Goal: Contribute content: Contribute content

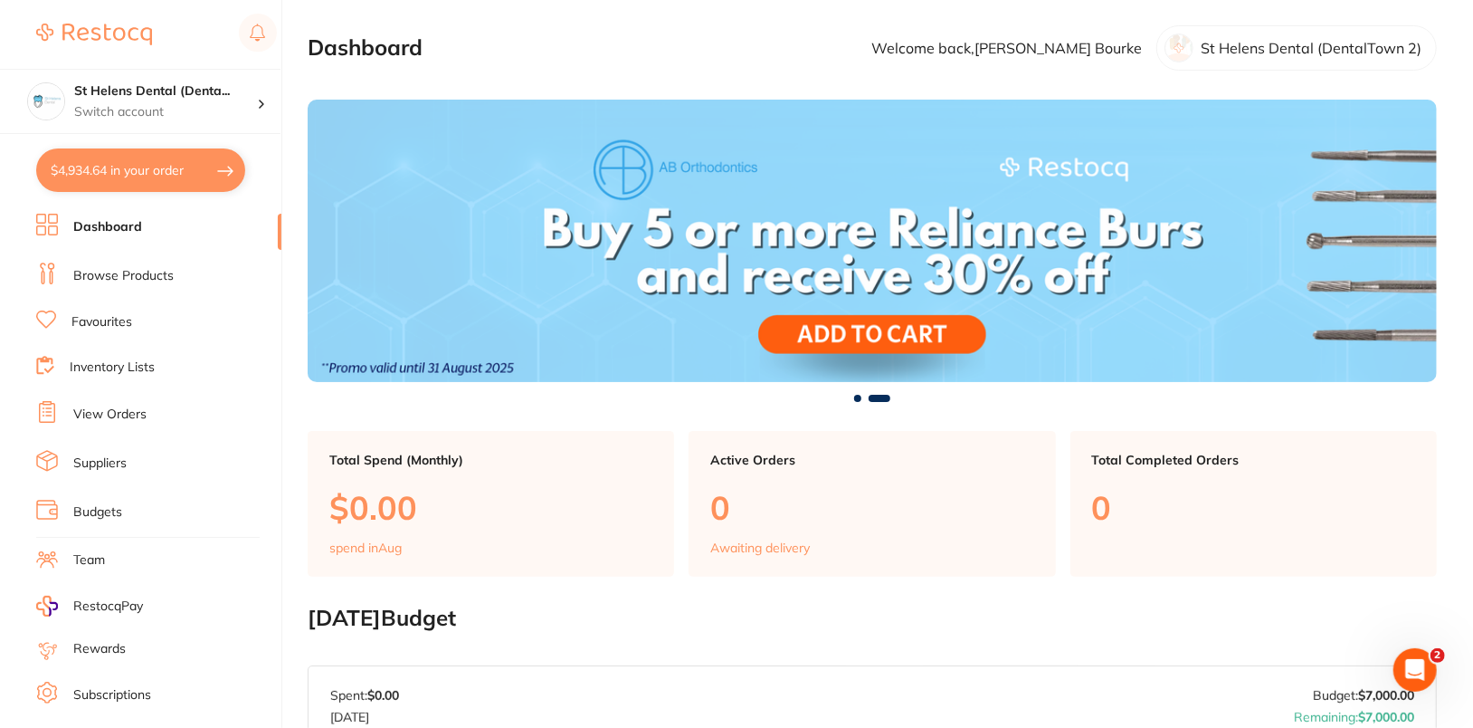
click at [133, 271] on link "Browse Products" at bounding box center [123, 276] width 100 height 18
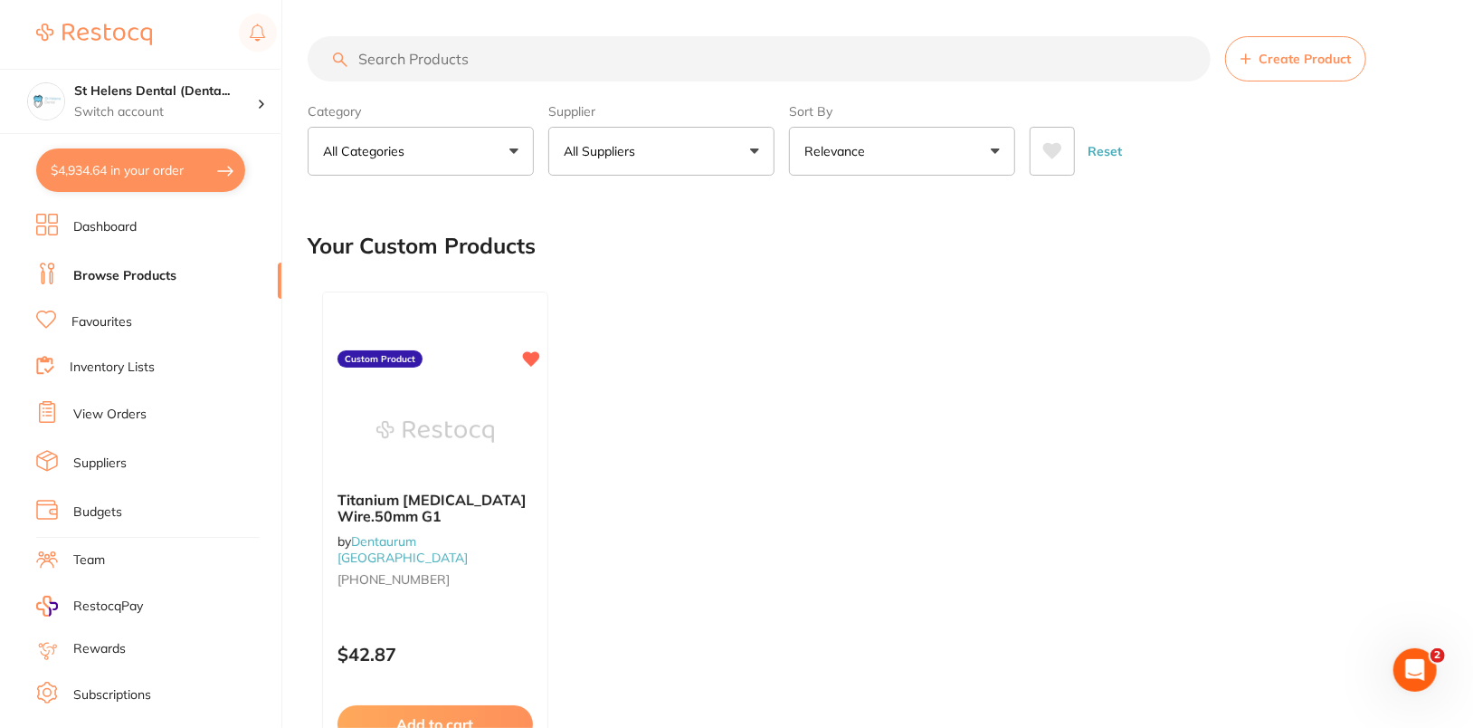
click at [561, 60] on input "search" at bounding box center [759, 58] width 903 height 45
paste input "CT-9884117"
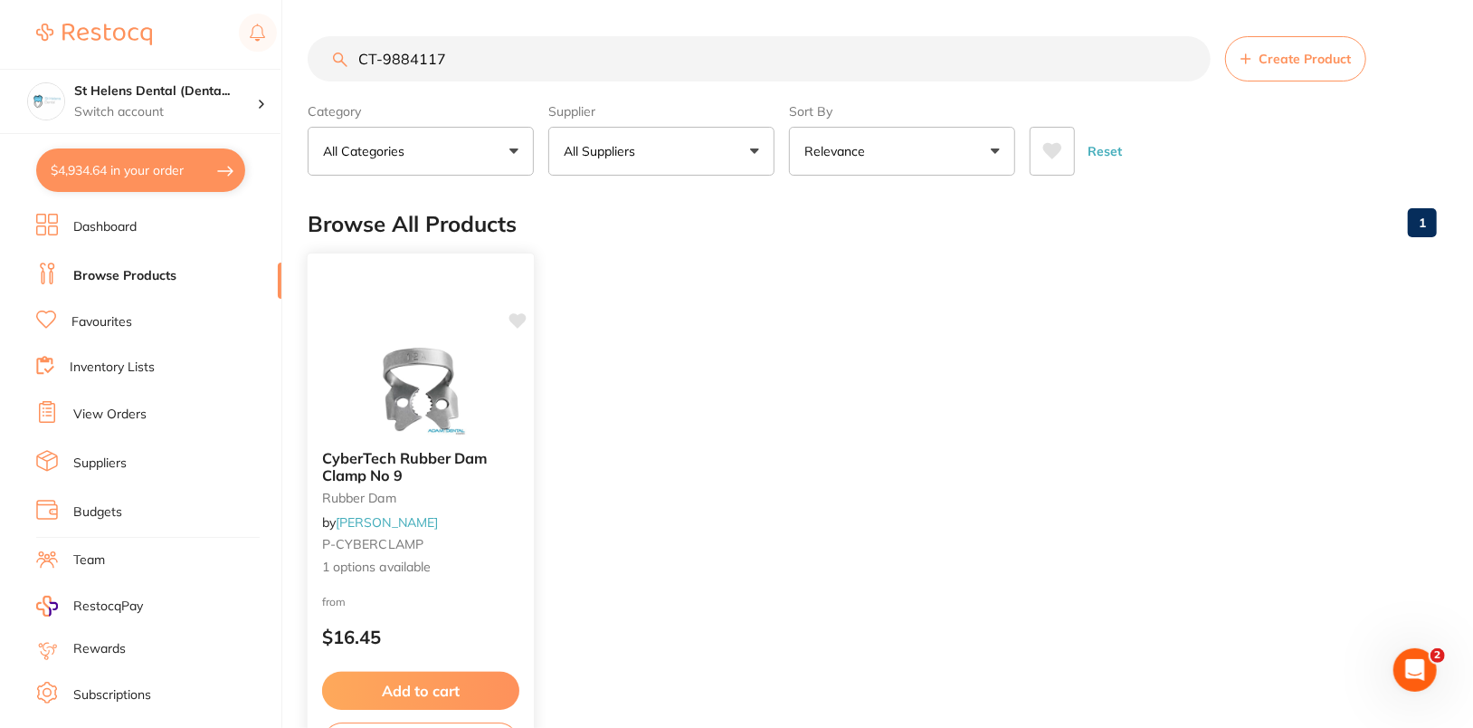
click at [448, 388] on img at bounding box center [420, 389] width 119 height 91
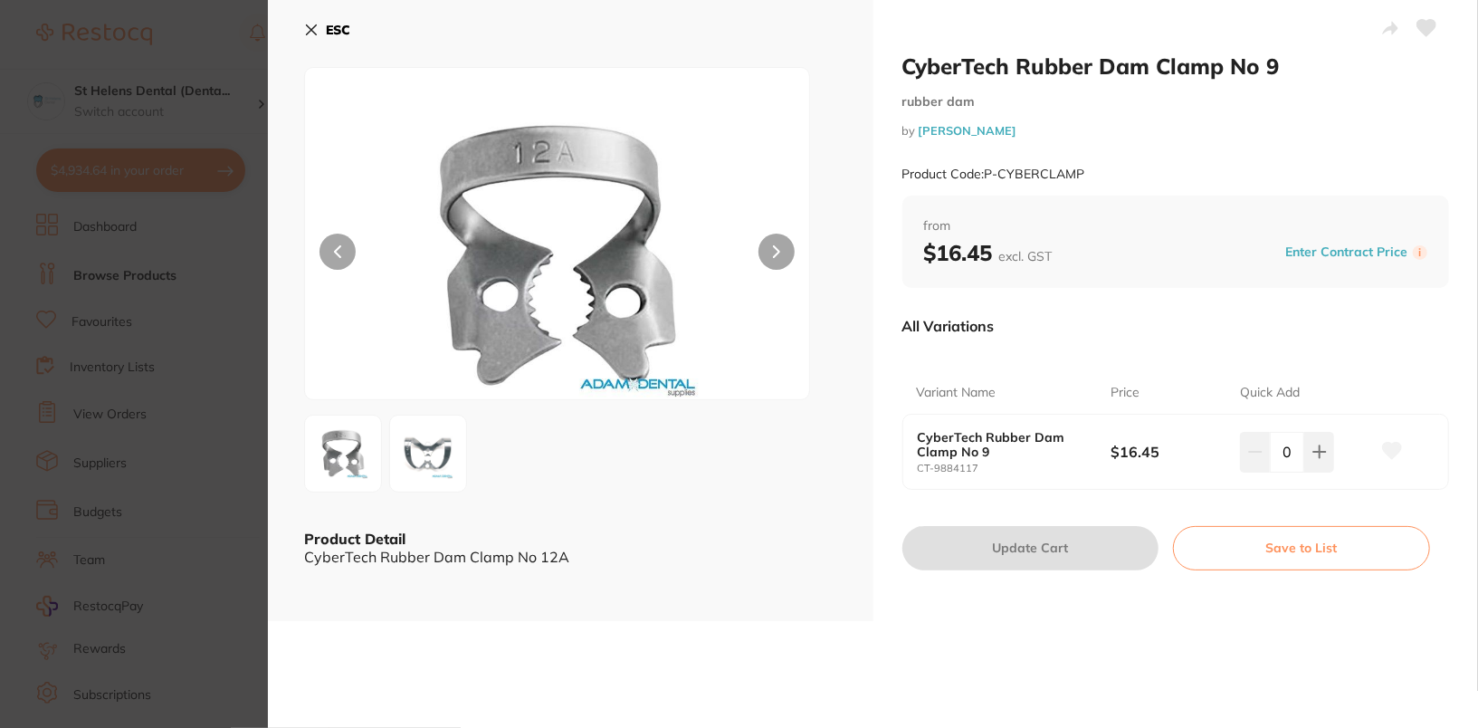
click at [1375, 443] on button at bounding box center [1391, 451] width 45 height 45
click at [313, 23] on icon at bounding box center [311, 30] width 14 height 14
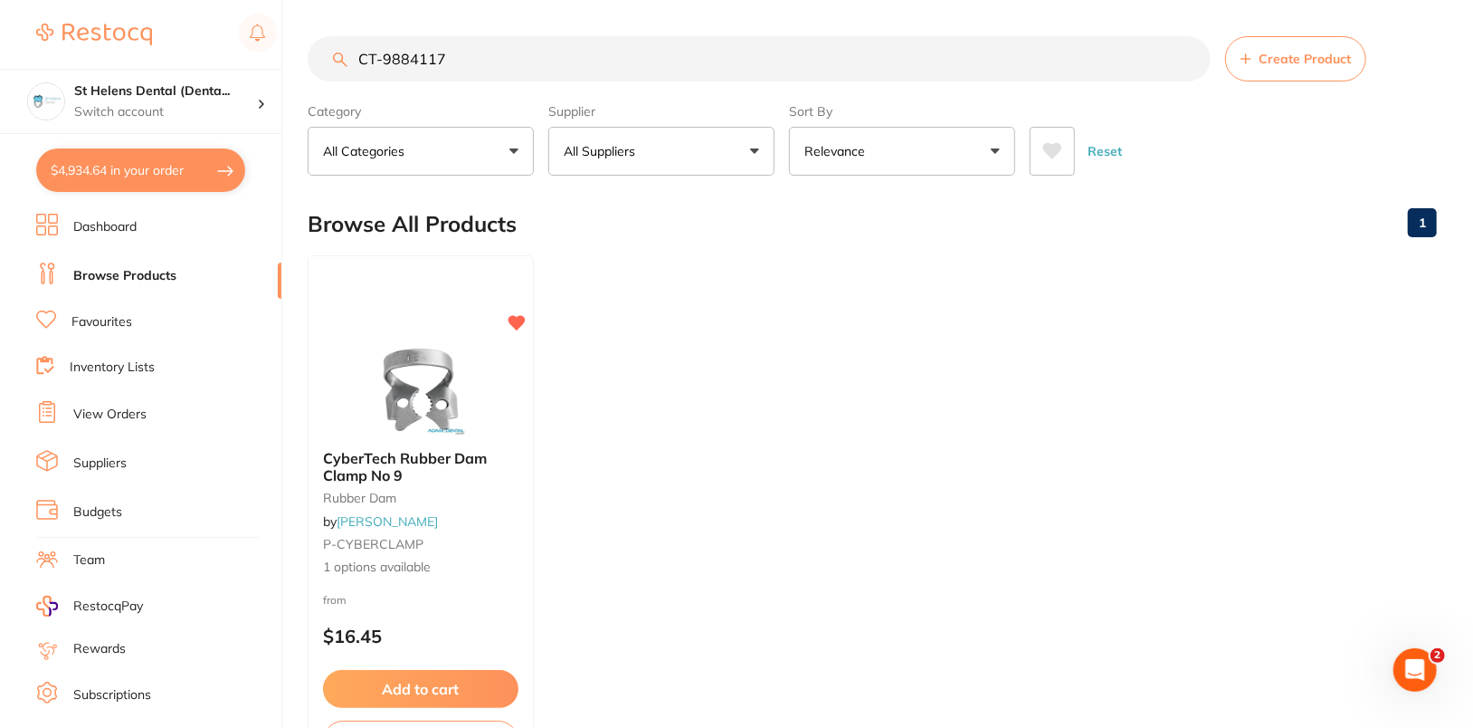
click at [968, 404] on ul "CyberTech Rubber Dam Clamp No 9 rubber dam by Adam Dental P-CYBERCLAMP 1 option…" at bounding box center [872, 515] width 1129 height 520
click at [658, 42] on input "CT-9884117" at bounding box center [759, 58] width 903 height 45
paste input "GC-0137F0950000"
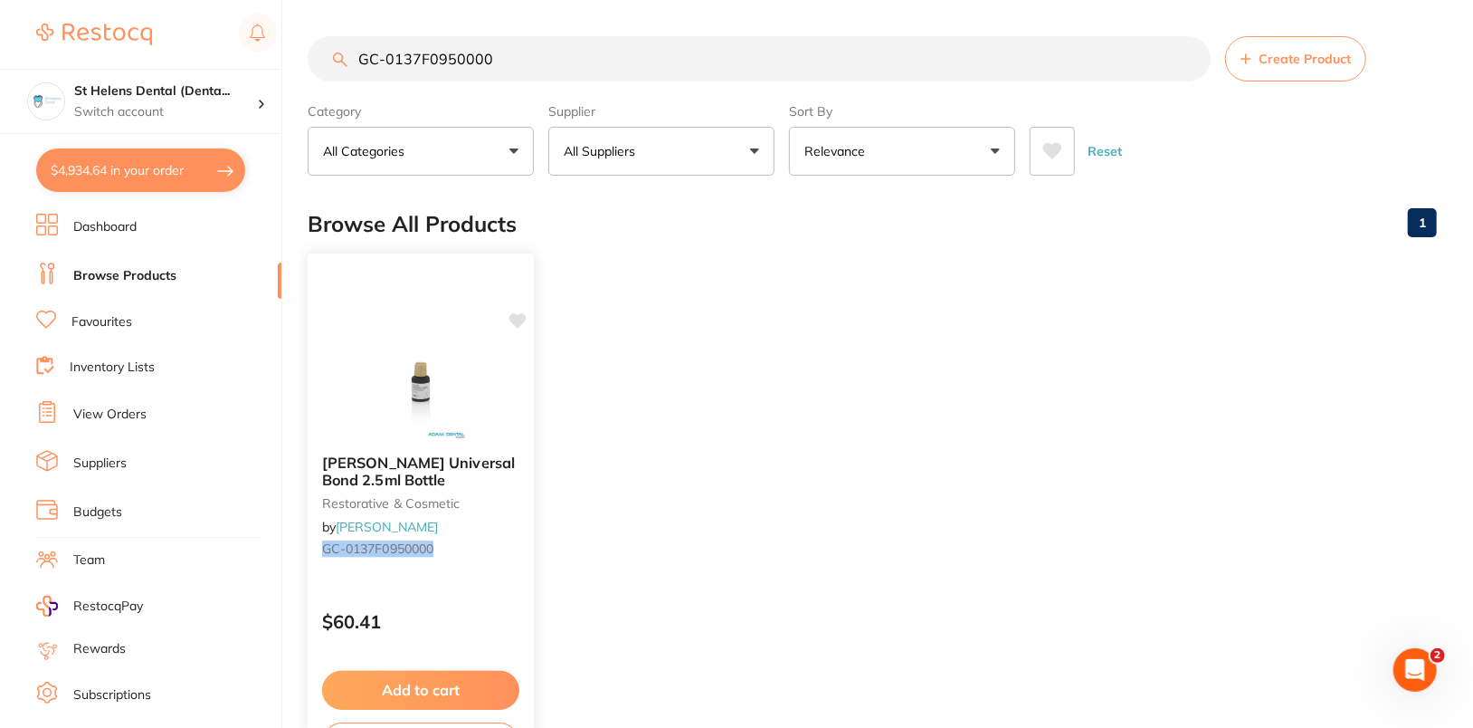
click at [510, 321] on icon at bounding box center [518, 321] width 18 height 18
click at [747, 323] on ul "GC SOLARE Universal Bond 2.5ml Bottle restorative & cosmetic by Adam Dental GC-…" at bounding box center [872, 515] width 1129 height 520
click at [703, 49] on input "GC-0137F0950000" at bounding box center [759, 58] width 903 height 45
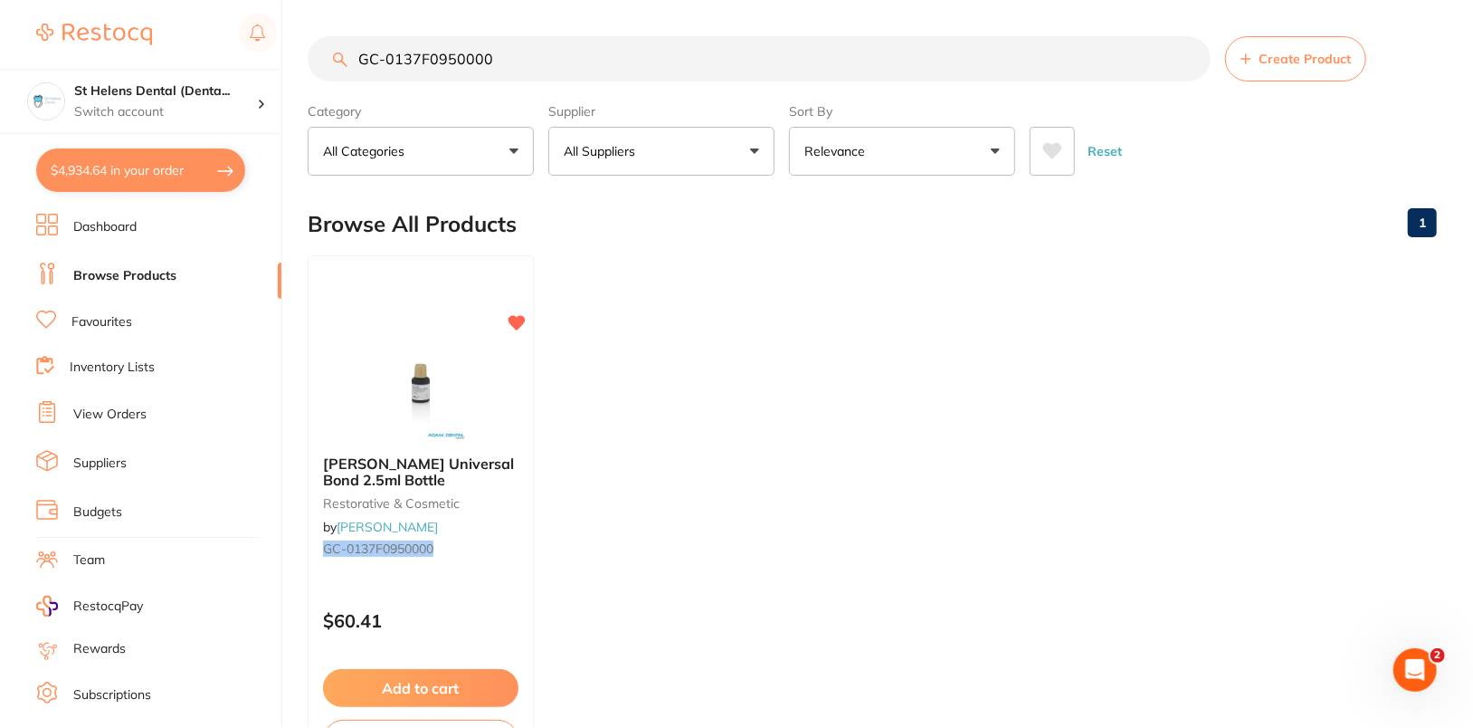
paste input "SPPP2"
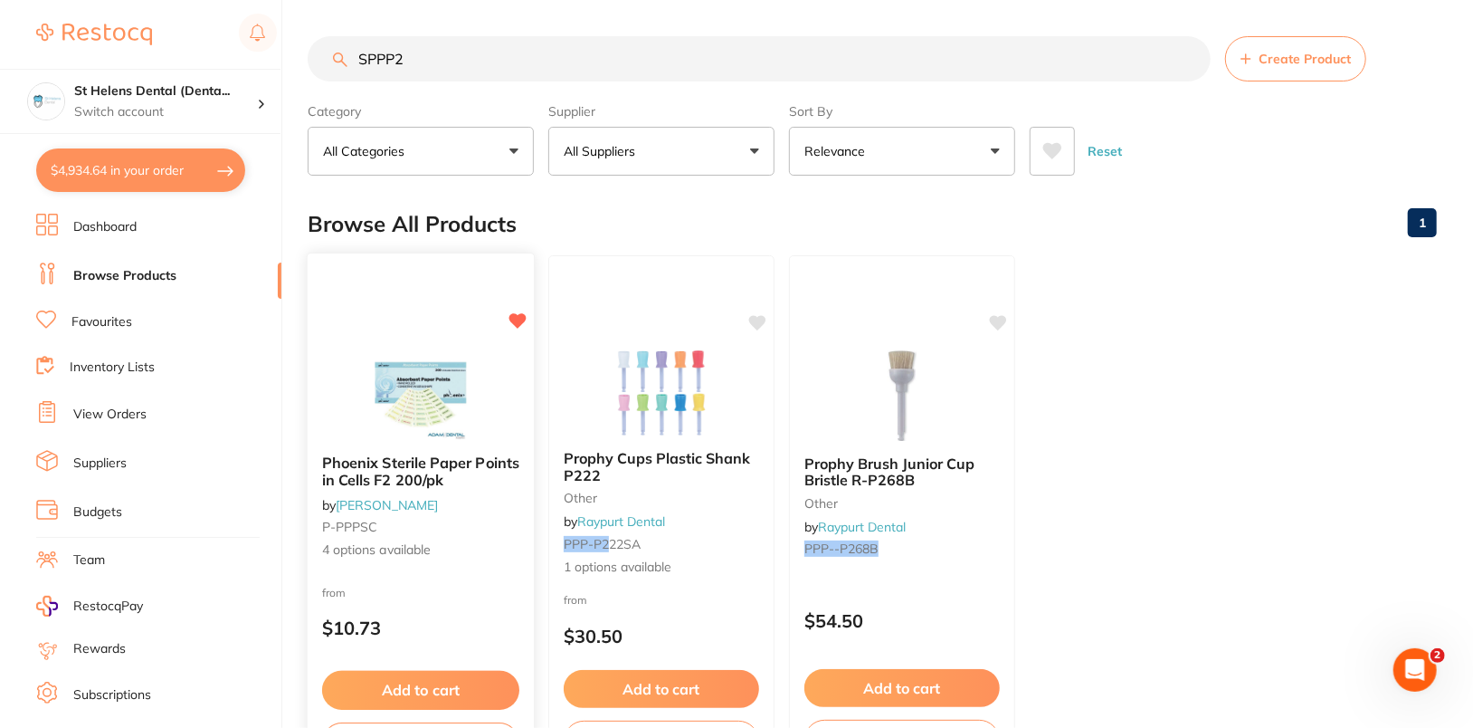
click at [427, 362] on img at bounding box center [420, 393] width 119 height 91
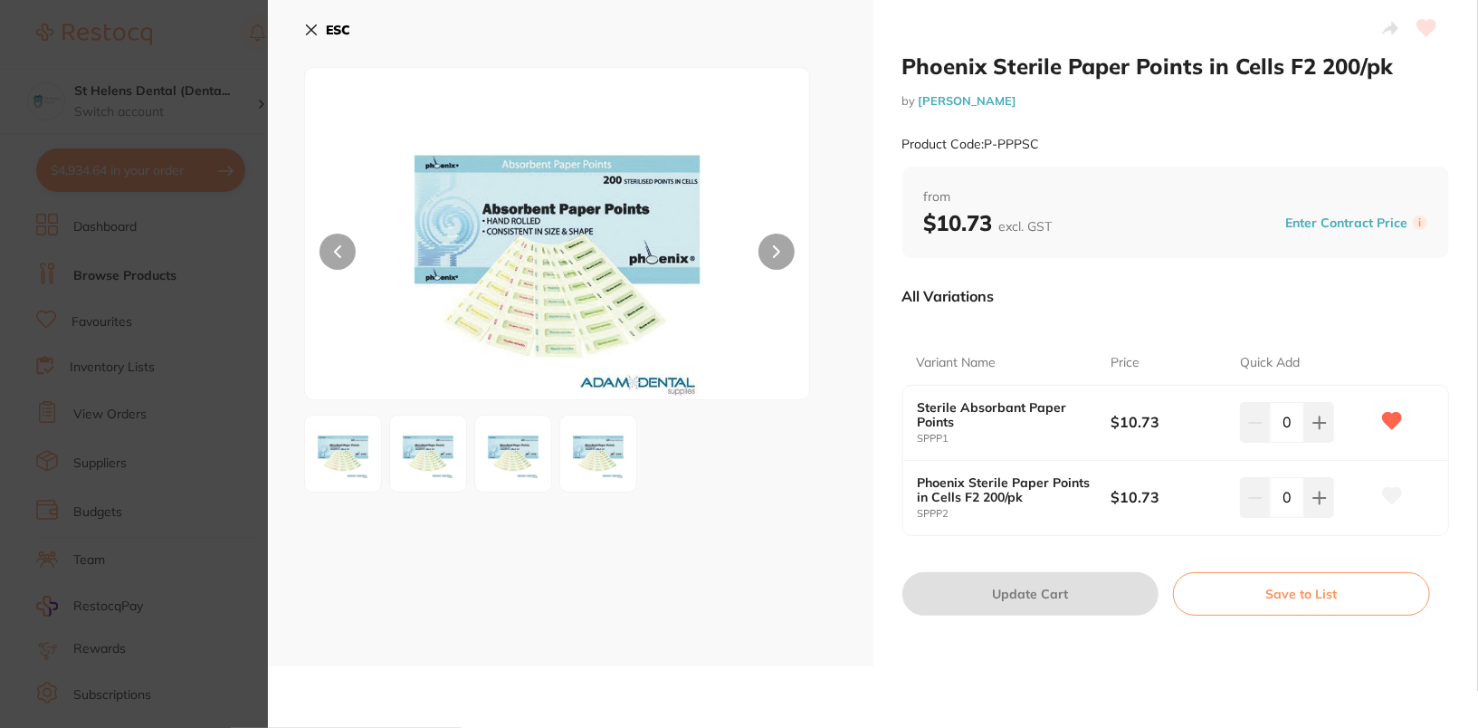
click at [1394, 497] on icon at bounding box center [1392, 496] width 20 height 18
click at [322, 37] on button "ESC" at bounding box center [327, 29] width 46 height 31
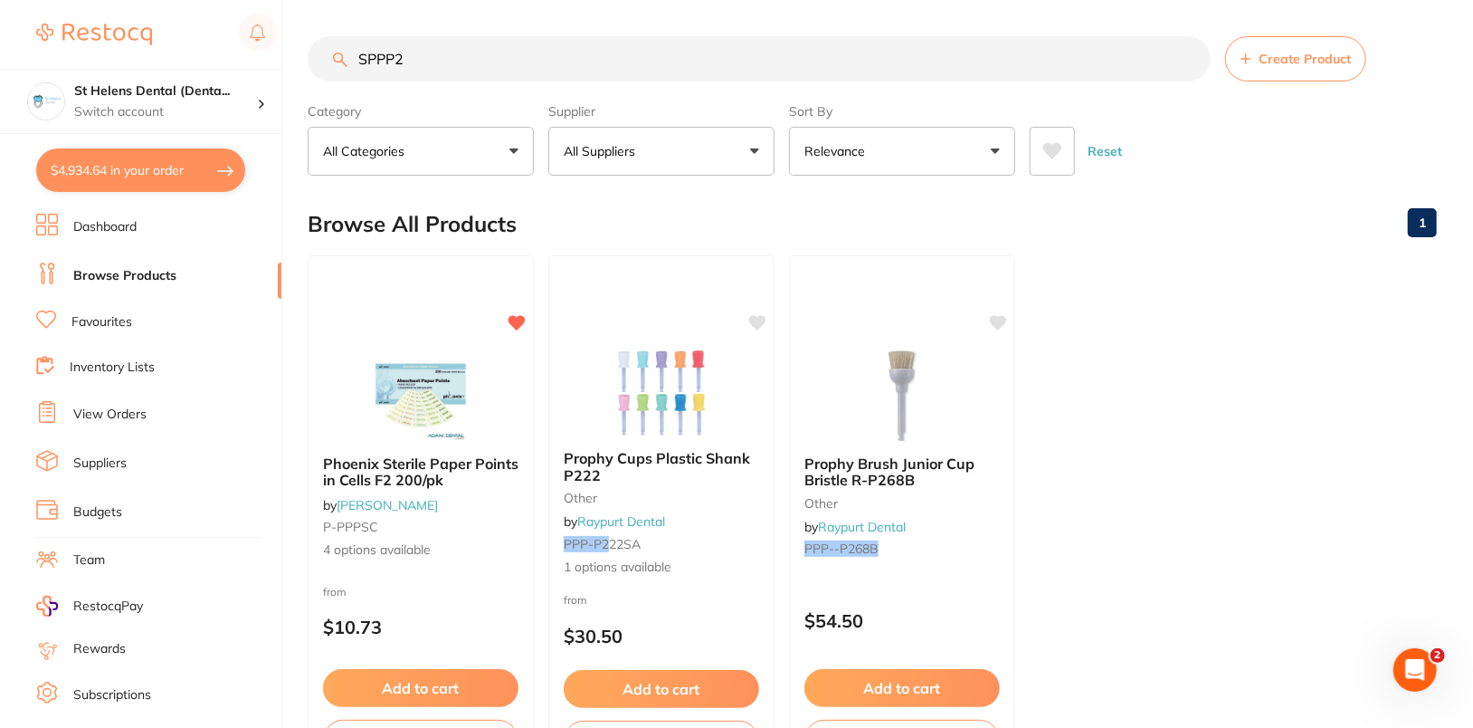
click at [639, 60] on input "SPPP2" at bounding box center [759, 58] width 903 height 45
paste input "DL1330"
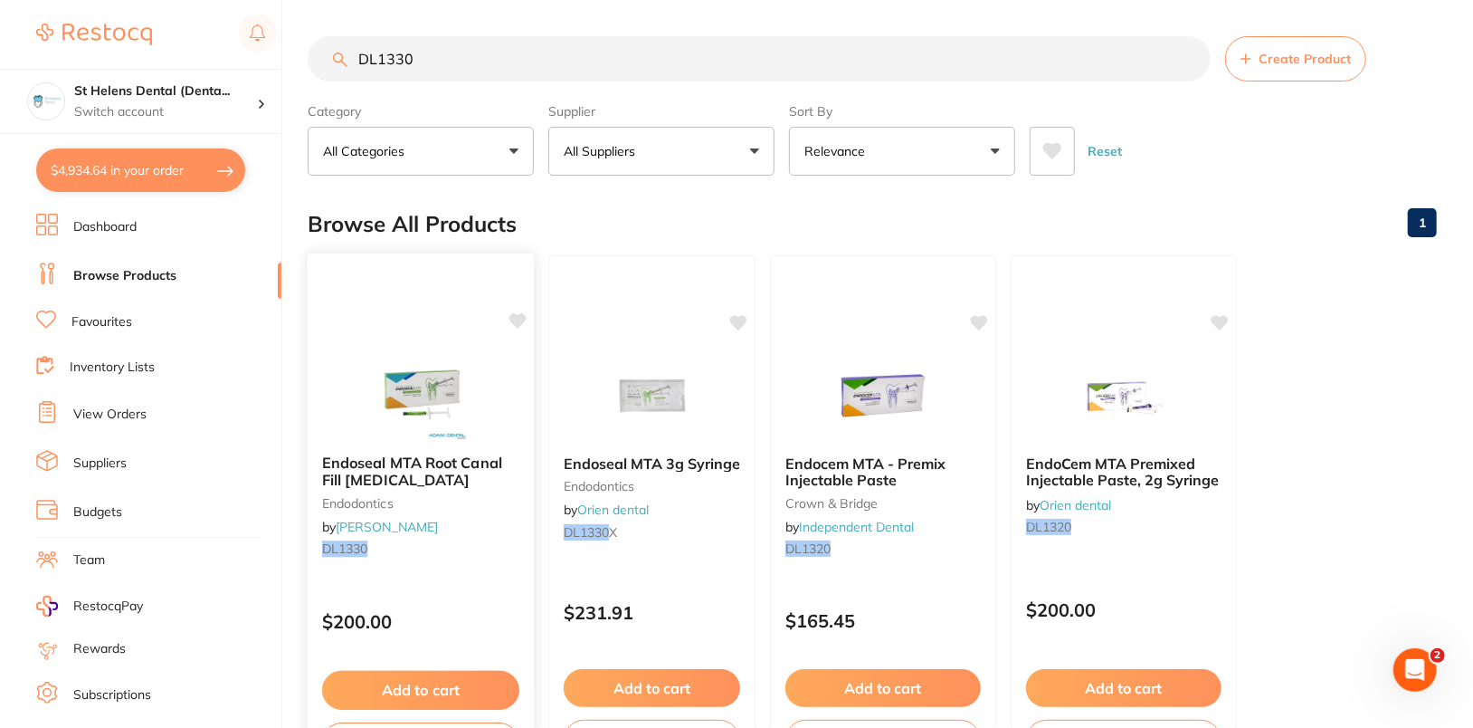
click at [518, 320] on icon at bounding box center [517, 320] width 17 height 15
click at [629, 68] on input "DL1330" at bounding box center [759, 58] width 903 height 45
paste input "640"
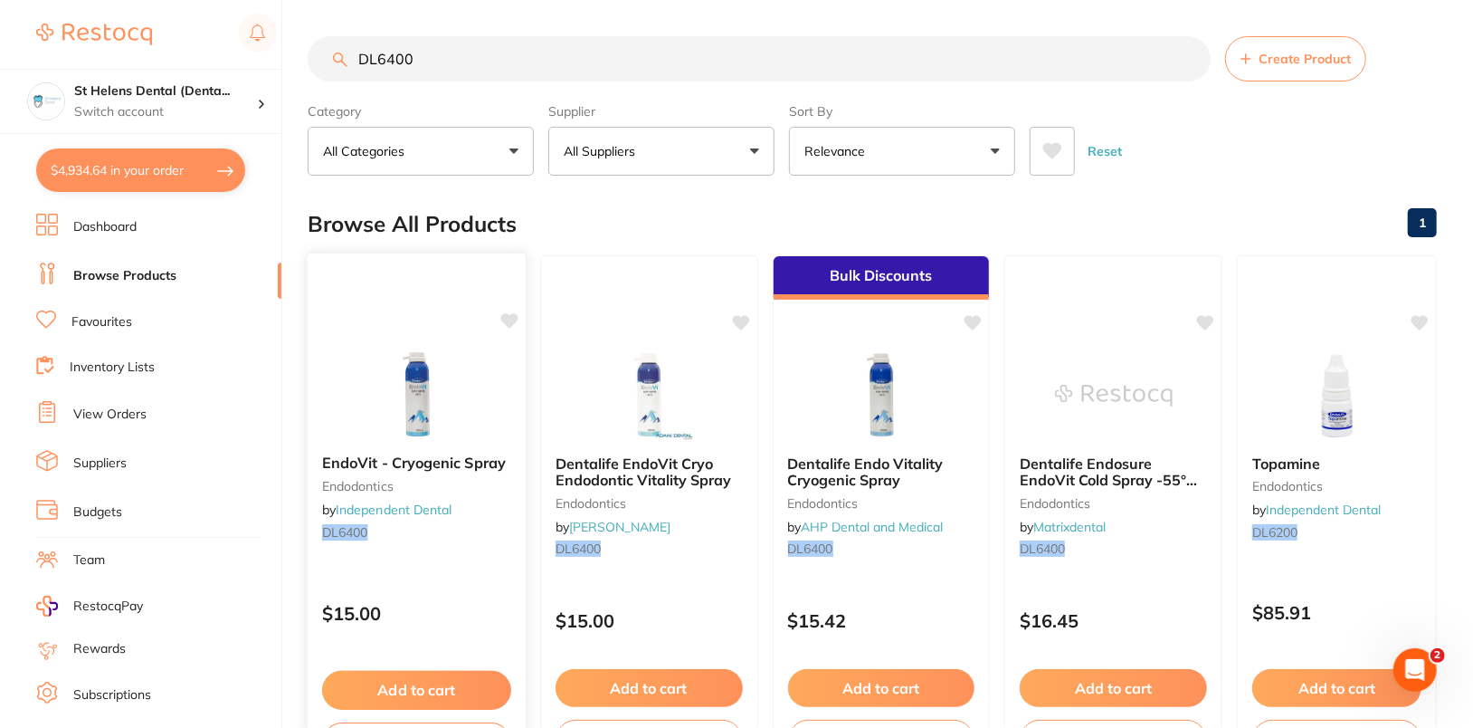
click at [509, 314] on icon at bounding box center [508, 320] width 17 height 15
click at [759, 53] on input "DL6400" at bounding box center [759, 58] width 903 height 45
paste input "MLS8277"
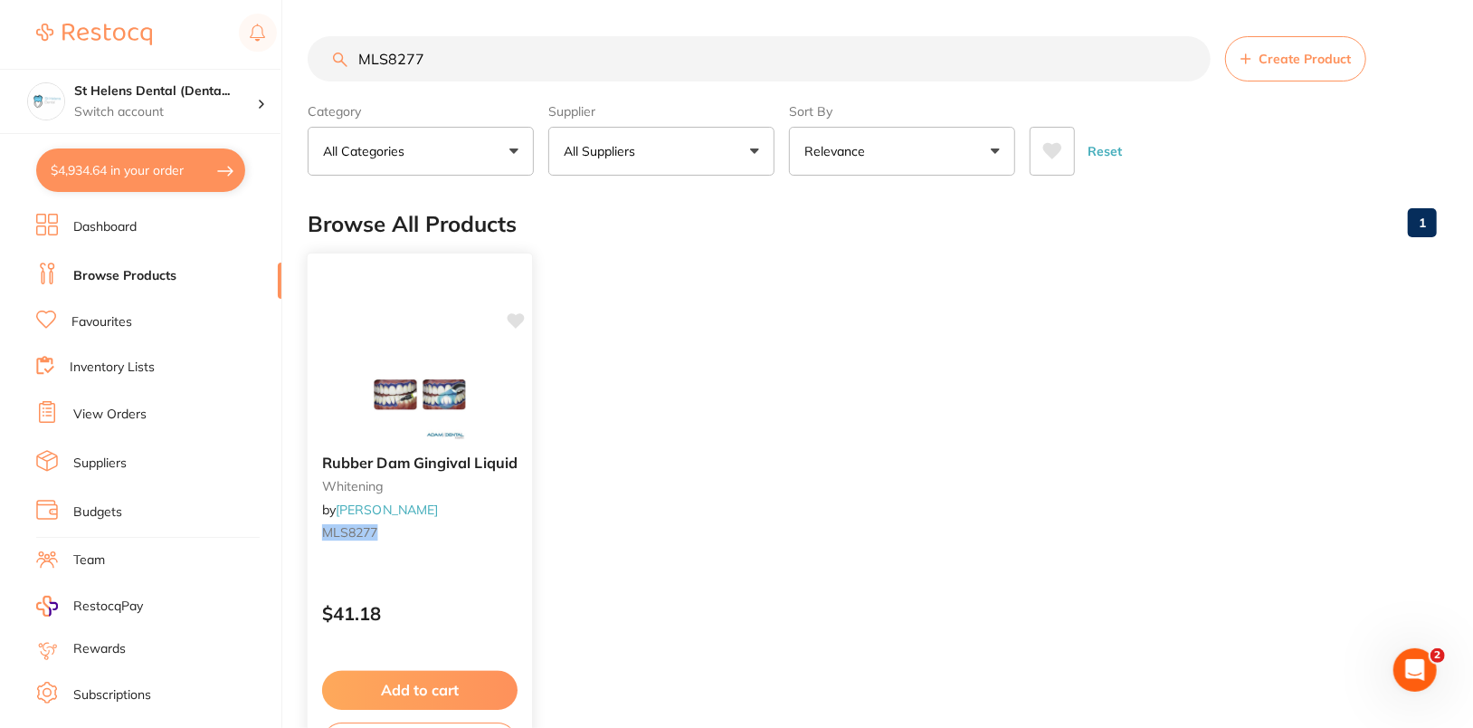
type input "MLS8277"
click at [516, 312] on icon at bounding box center [516, 321] width 18 height 18
click at [865, 255] on ul "Rubber Dam Gingival Liquid whitening by Adam Dental MLS8277 $41.18 Add to cart …" at bounding box center [872, 515] width 1129 height 520
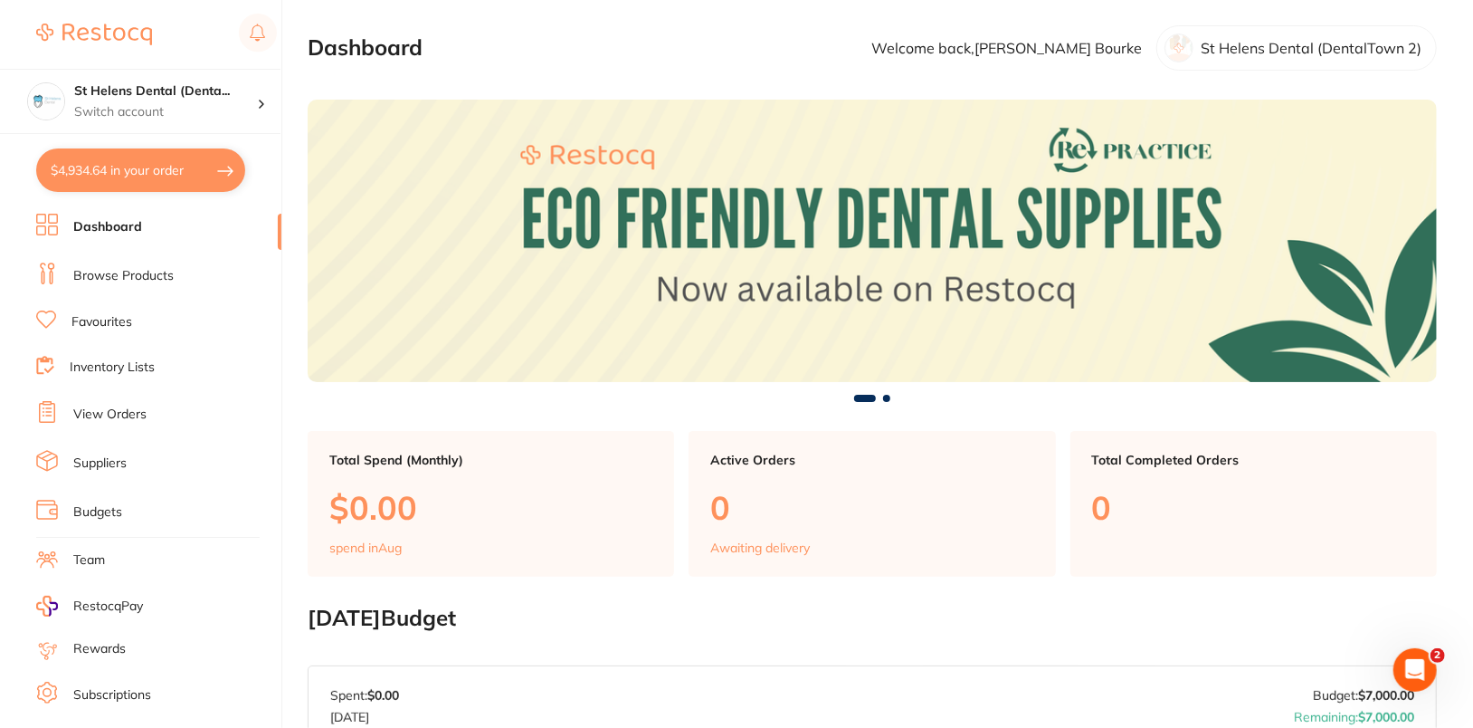
click at [105, 461] on link "Suppliers" at bounding box center [99, 463] width 53 height 18
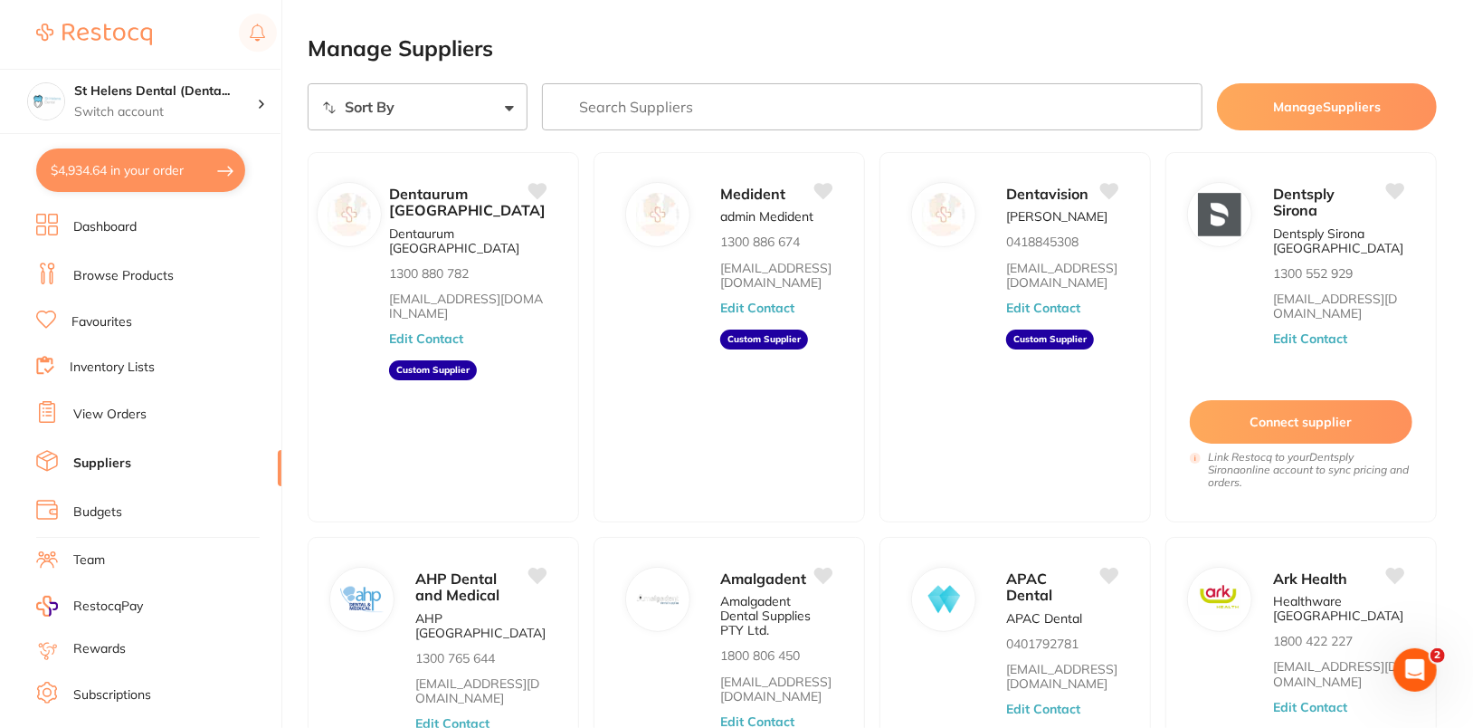
click at [141, 287] on ul "Dashboard Browse Products Favourites Inventory Lists View Orders Suppliers Budg…" at bounding box center [158, 526] width 245 height 624
click at [142, 275] on link "Browse Products" at bounding box center [123, 276] width 100 height 18
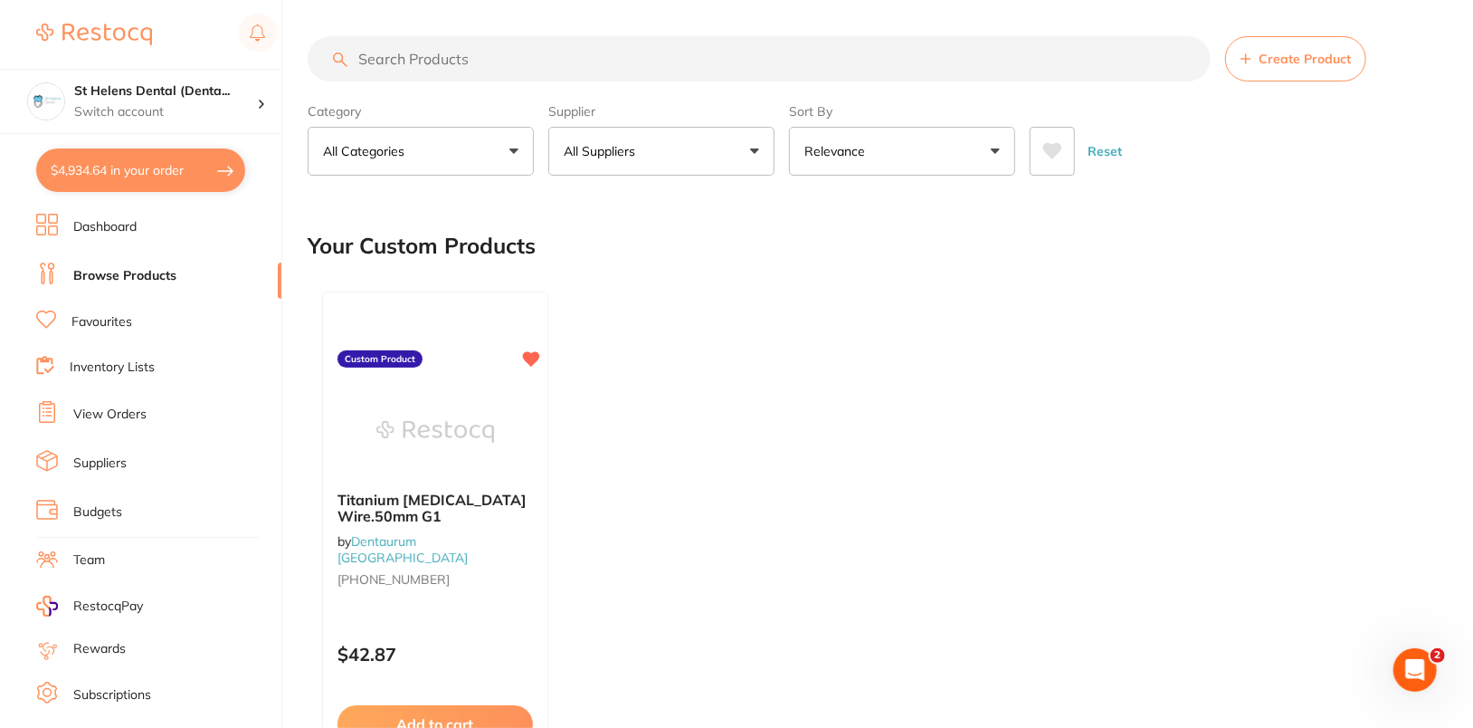
click at [1280, 52] on span "Create Product" at bounding box center [1305, 59] width 92 height 14
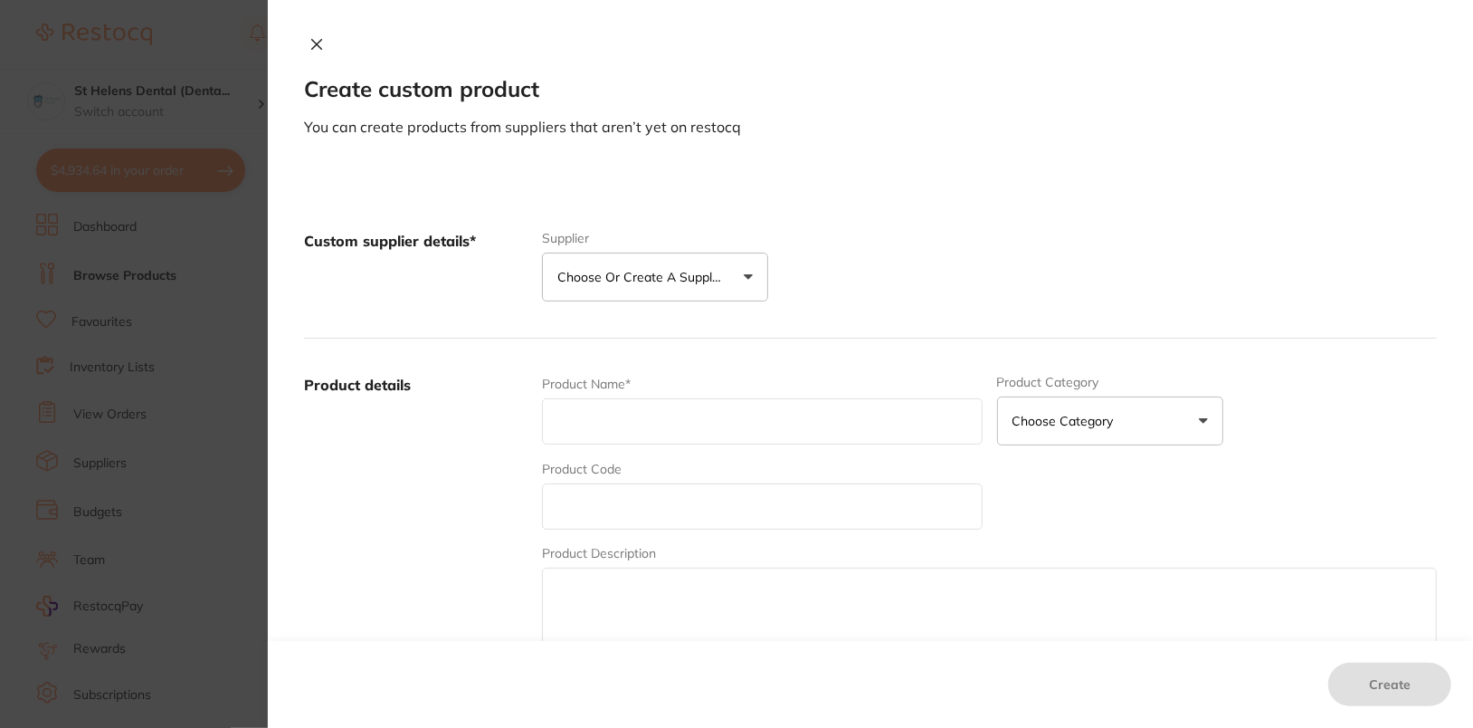
click at [696, 278] on p "Choose or create a supplier" at bounding box center [643, 277] width 172 height 18
drag, startPoint x: 672, startPoint y: 514, endPoint x: 743, endPoint y: 453, distance: 93.0
click at [672, 514] on li "Dentavision" at bounding box center [655, 534] width 226 height 65
click at [937, 305] on div "Custom supplier details* Dentavision Change" at bounding box center [870, 264] width 1133 height 138
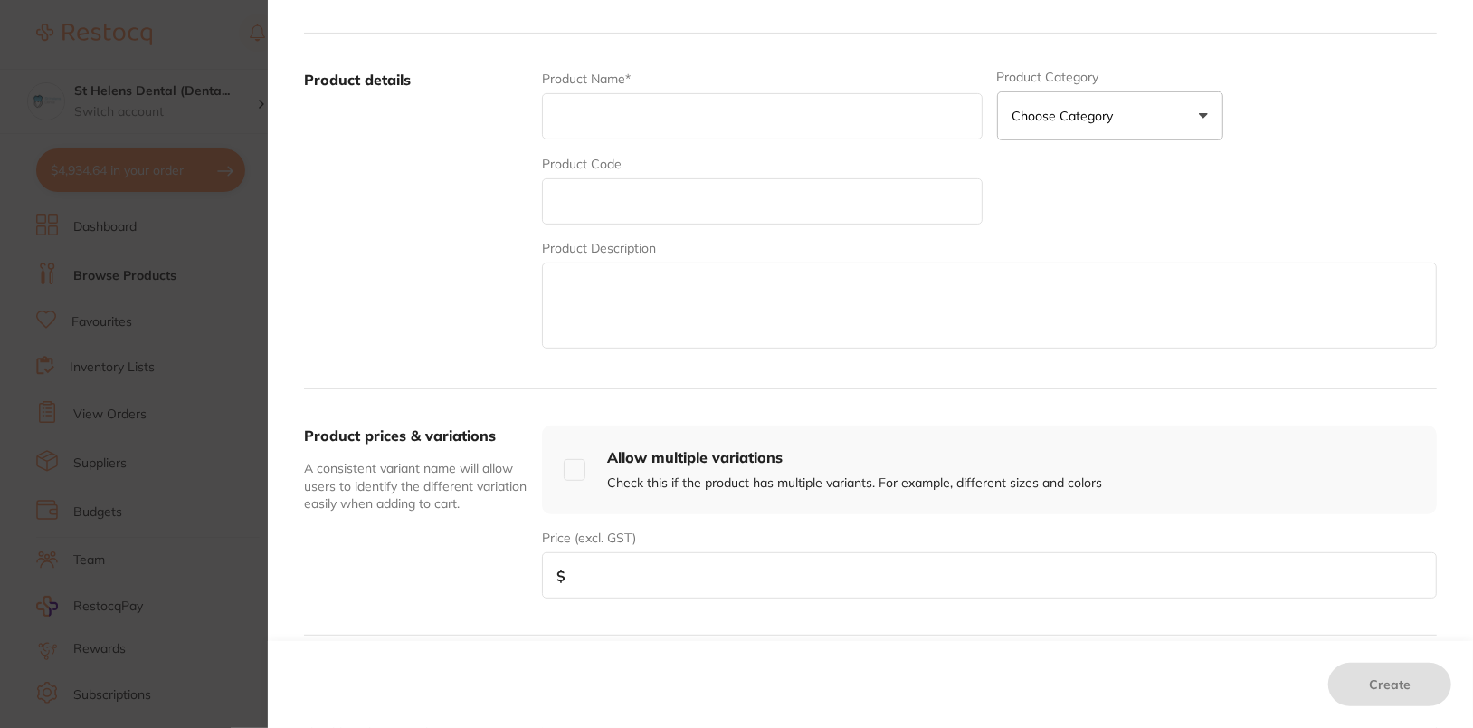
scroll to position [300, 0]
click at [633, 139] on div "Product Name*" at bounding box center [762, 104] width 440 height 71
paste input "AMERICAN EAGLE SCALER M23 THIN XP RESIN"
type input "AMERICAN EAGLE SCALER M23 THIN XP RESIN"
click at [671, 206] on input "text" at bounding box center [762, 200] width 440 height 46
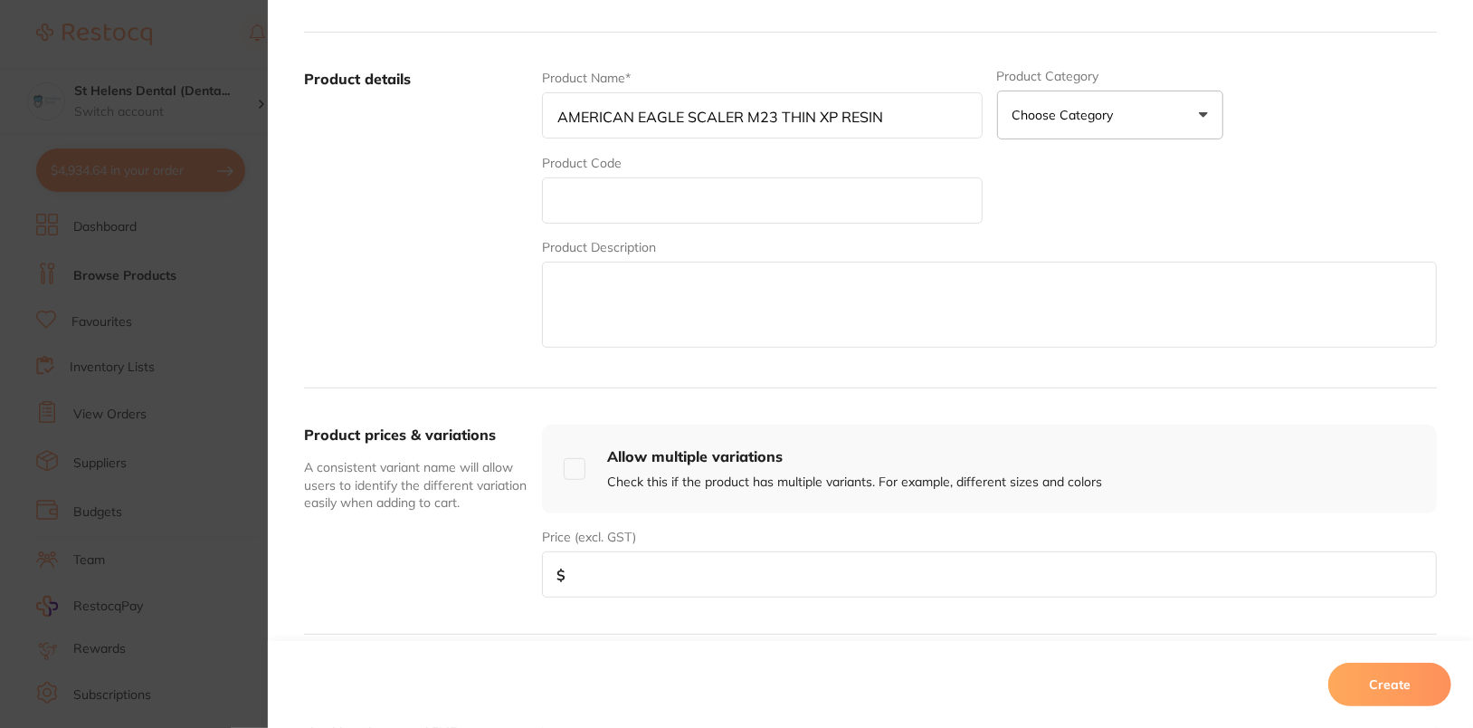
paste input "AESM23TXPX"
type input "AESM23TXPX"
click at [636, 340] on textarea at bounding box center [989, 305] width 895 height 86
paste textarea "SCALER M23 THIN XP RESIN 1 x Per pack. Scaler M23 Pro Thin XP. Posterior. 9.5mm…"
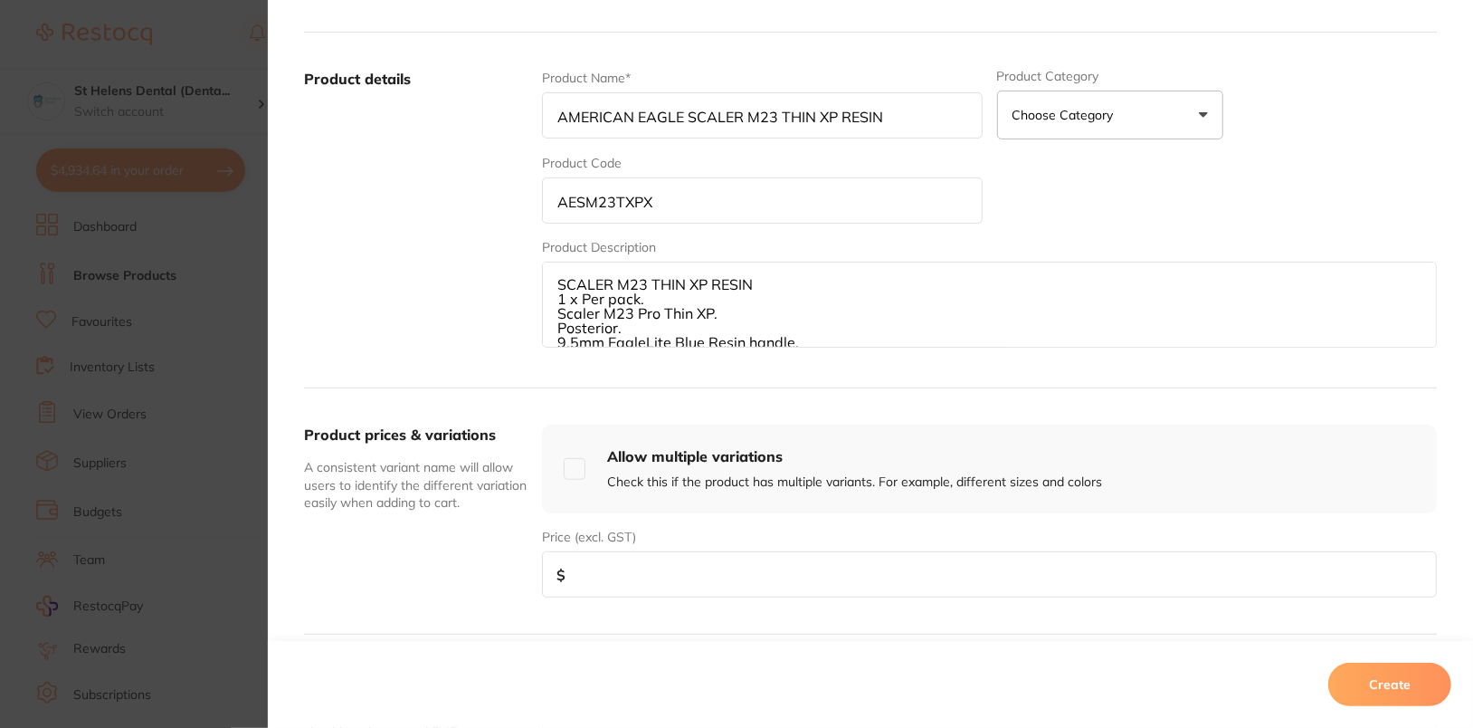
scroll to position [5, 0]
click at [545, 290] on textarea "SCALER M23 THIN XP RESIN 1 x Per pack. Scaler M23 Pro Thin XP. Posterior. 9.5mm…" at bounding box center [989, 305] width 895 height 86
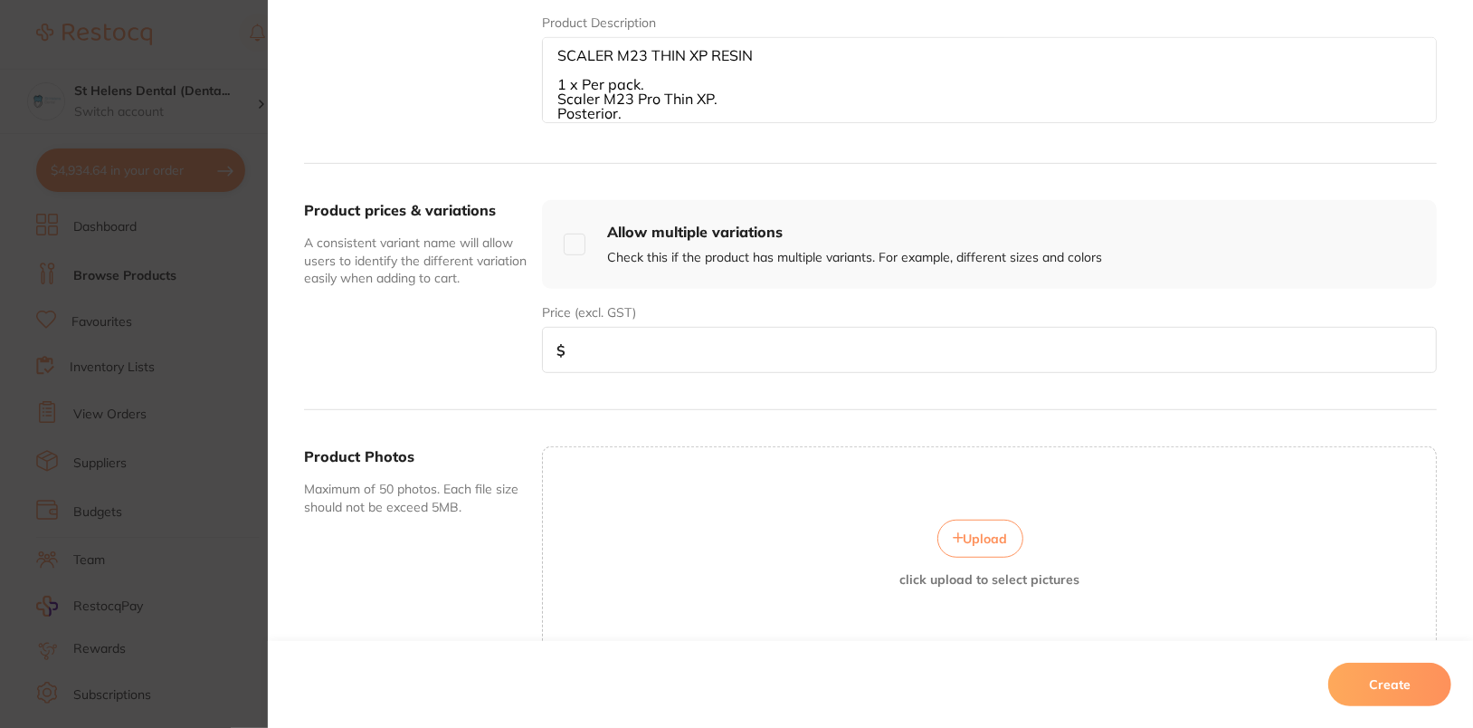
scroll to position [623, 0]
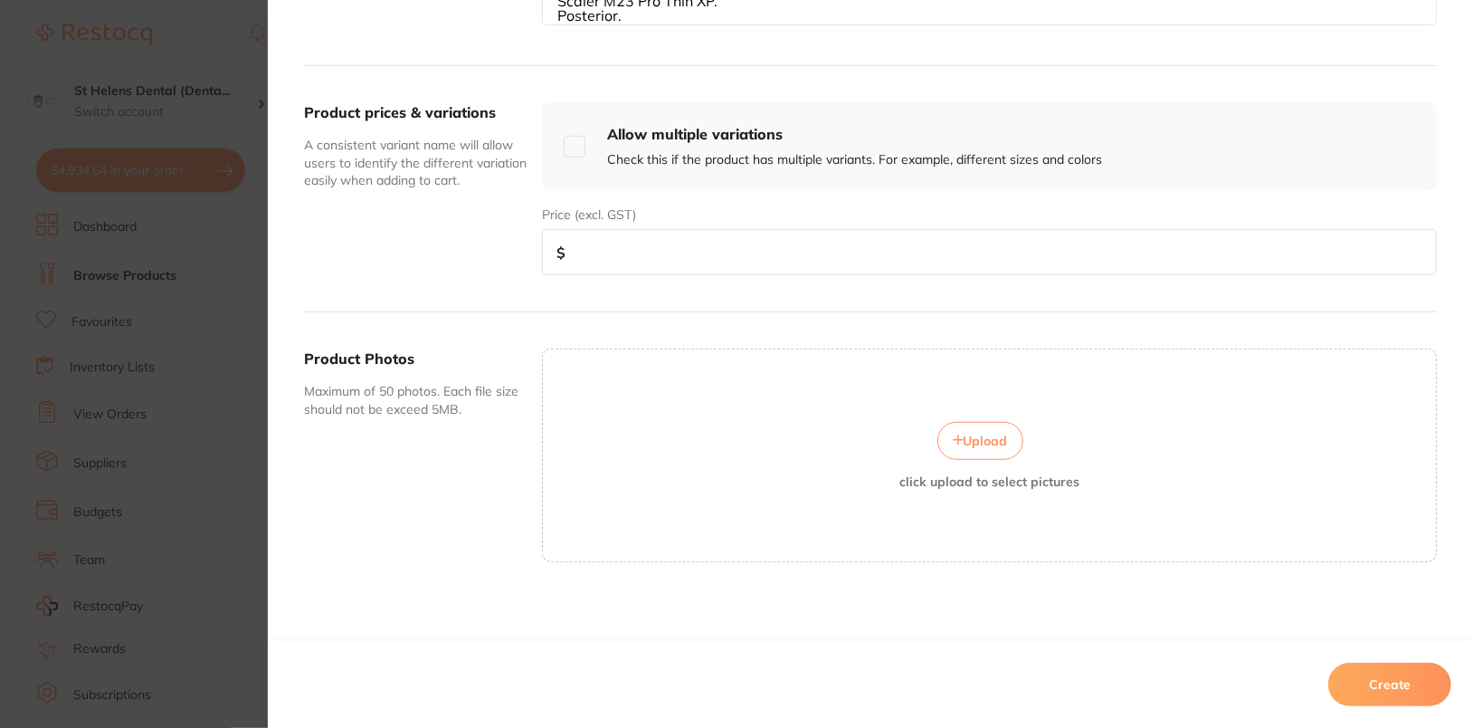
type textarea "SCALER M23 THIN XP RESIN 1 x Per pack. Scaler M23 Pro Thin XP. Posterior. 9.5mm…"
click at [638, 244] on input "number" at bounding box center [989, 252] width 895 height 46
paste input "97.64"
type input "97.64"
click at [1398, 679] on button "Create" at bounding box center [1389, 683] width 123 height 43
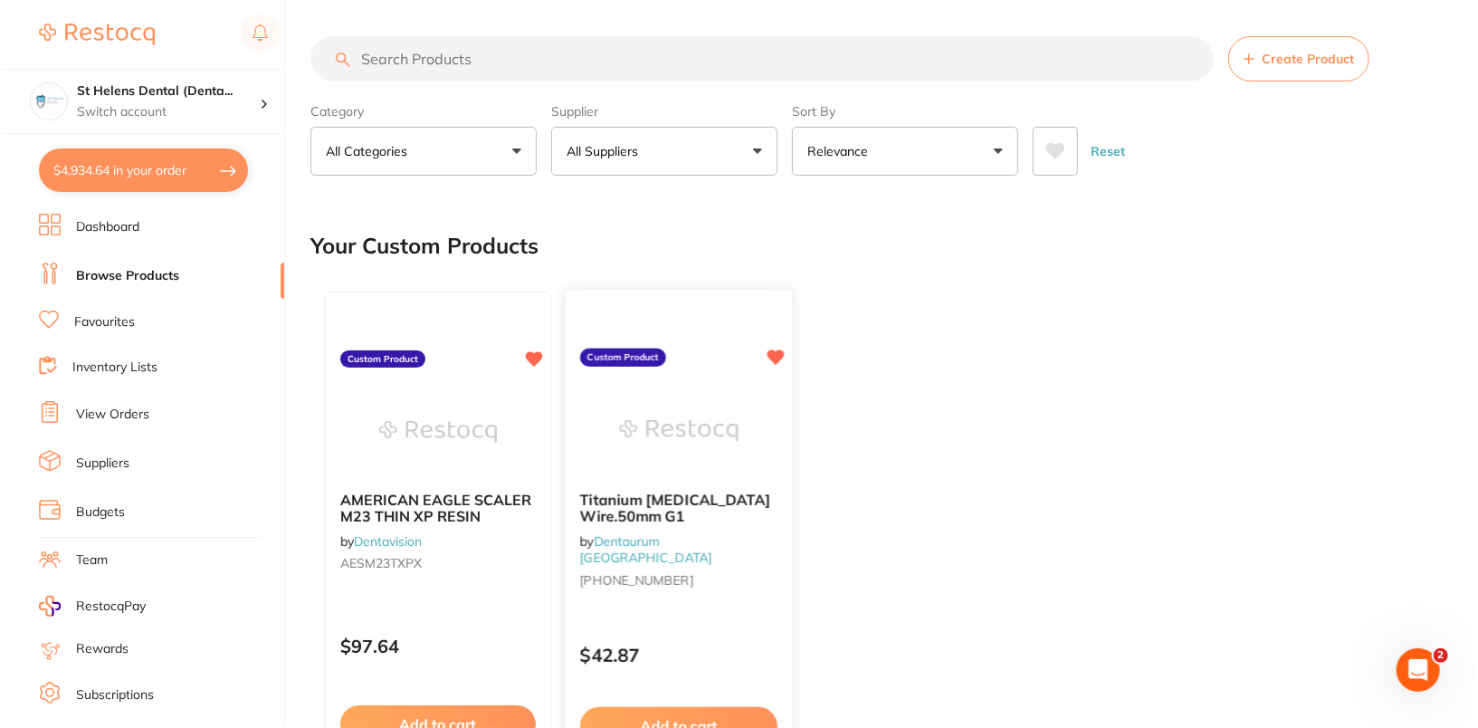
scroll to position [0, 0]
click at [404, 444] on img at bounding box center [435, 430] width 119 height 91
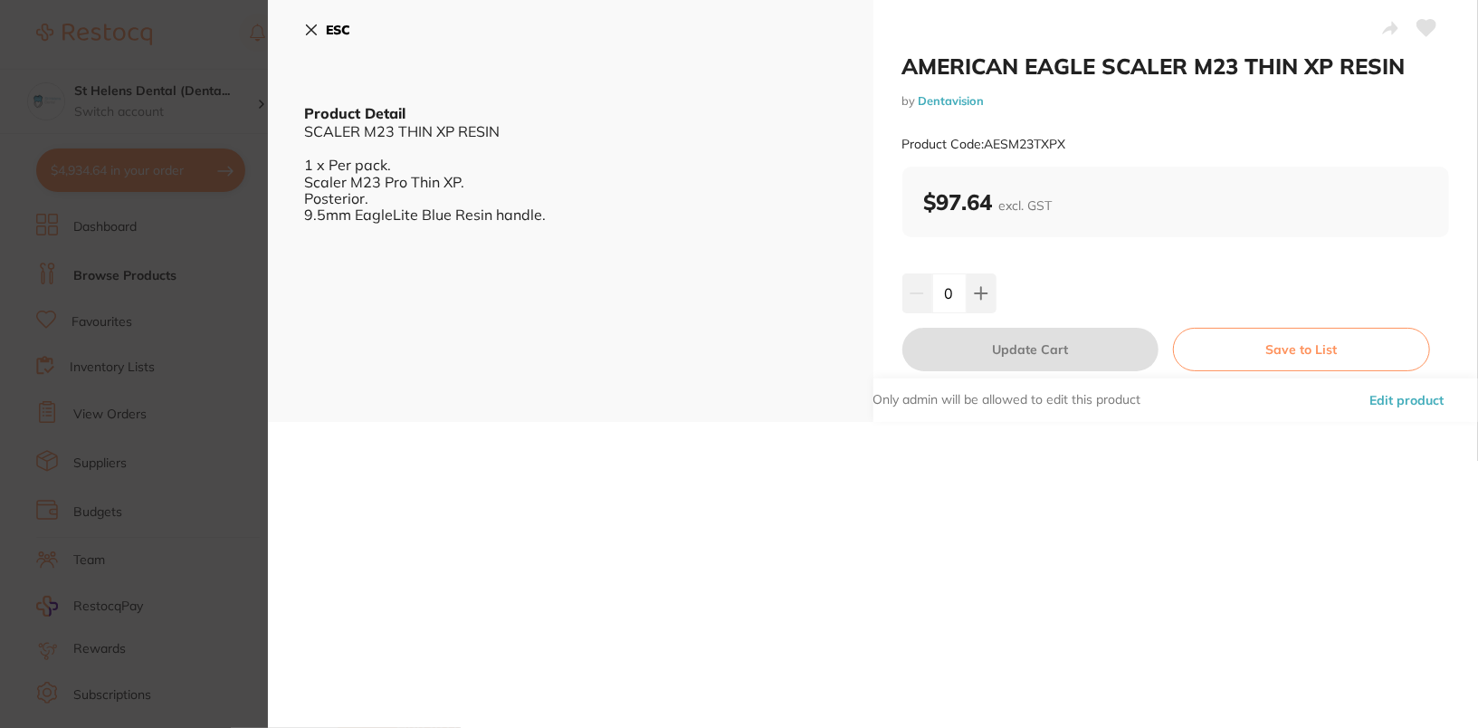
click at [339, 28] on b "ESC" at bounding box center [338, 30] width 24 height 16
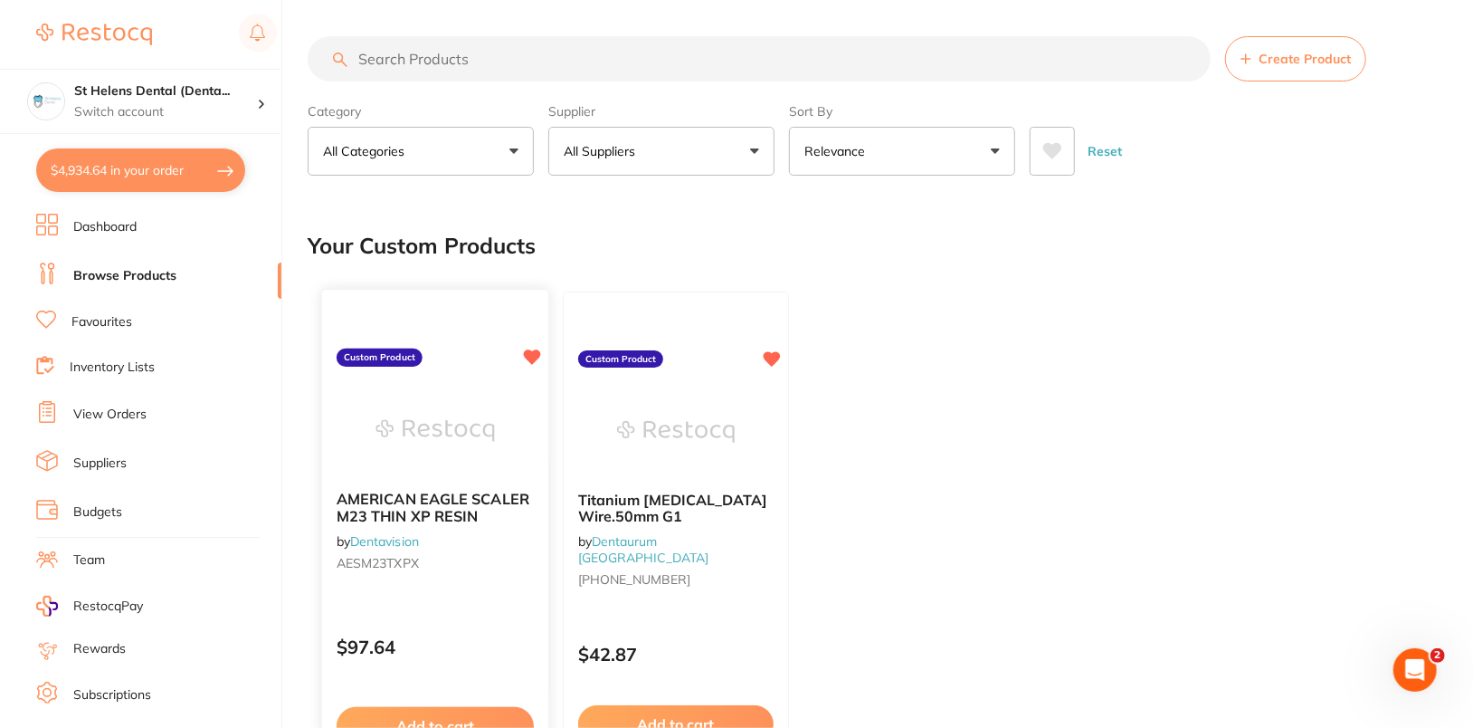
click at [394, 424] on img at bounding box center [435, 430] width 119 height 91
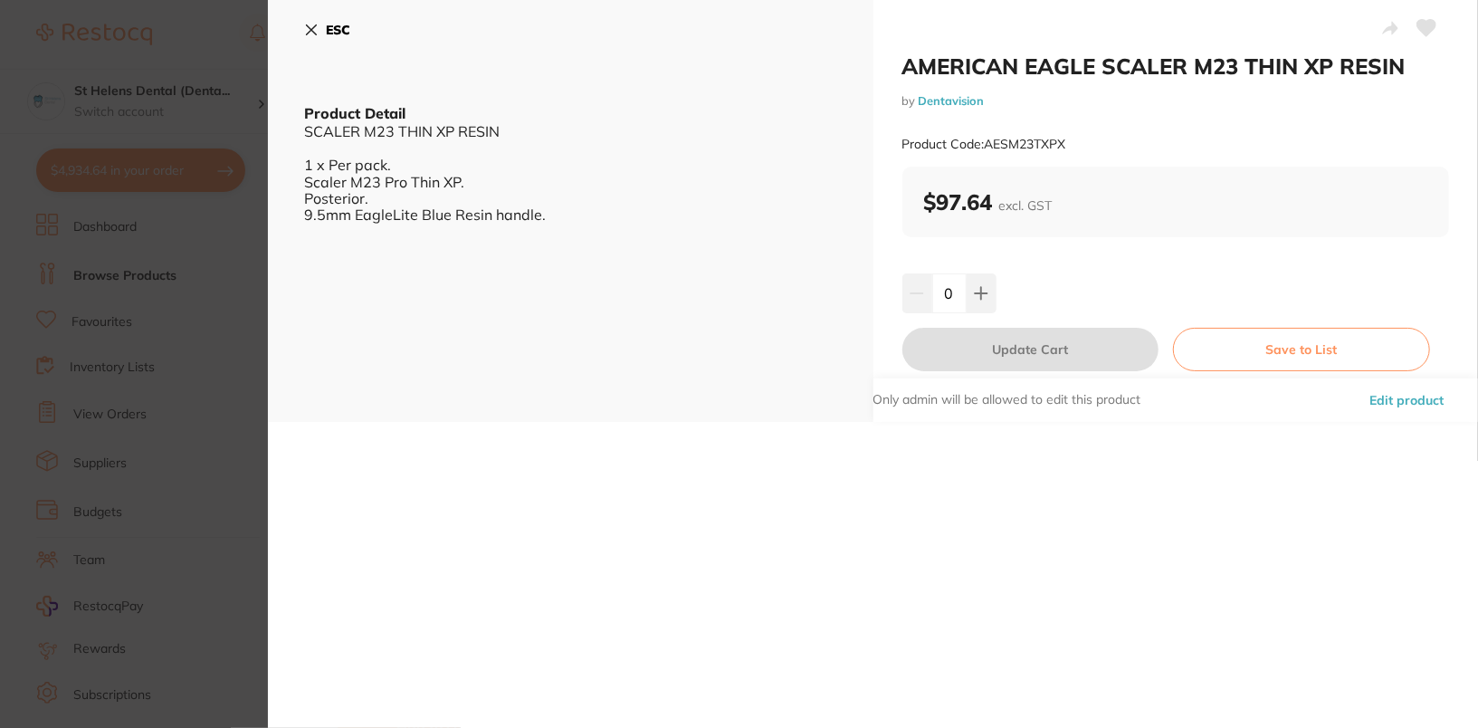
click at [1427, 30] on icon at bounding box center [1426, 28] width 19 height 16
click at [118, 247] on section "AMERICAN EAGLE SCALER M23 THIN XP RESIN by Dentavision Product Code: AESM23TXPX…" at bounding box center [739, 364] width 1478 height 728
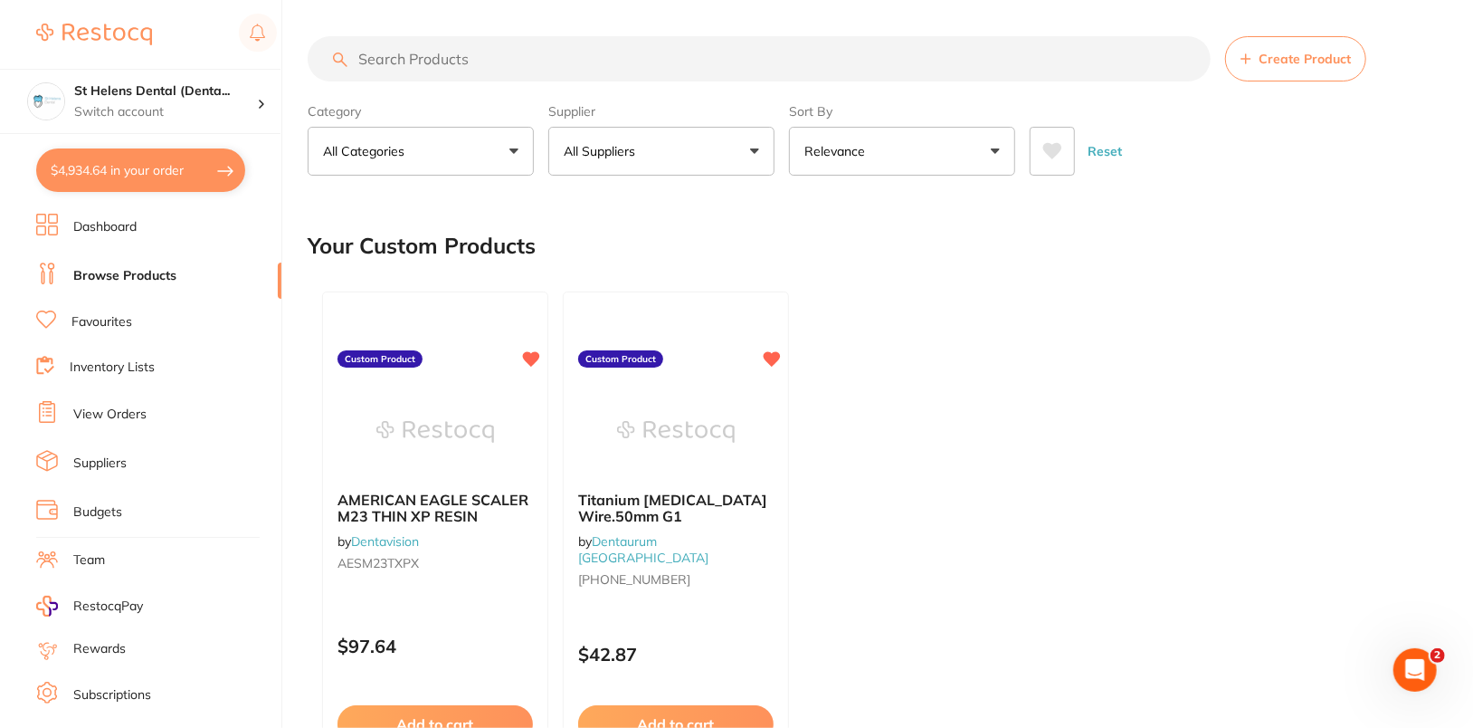
click at [113, 232] on link "Dashboard" at bounding box center [104, 227] width 63 height 18
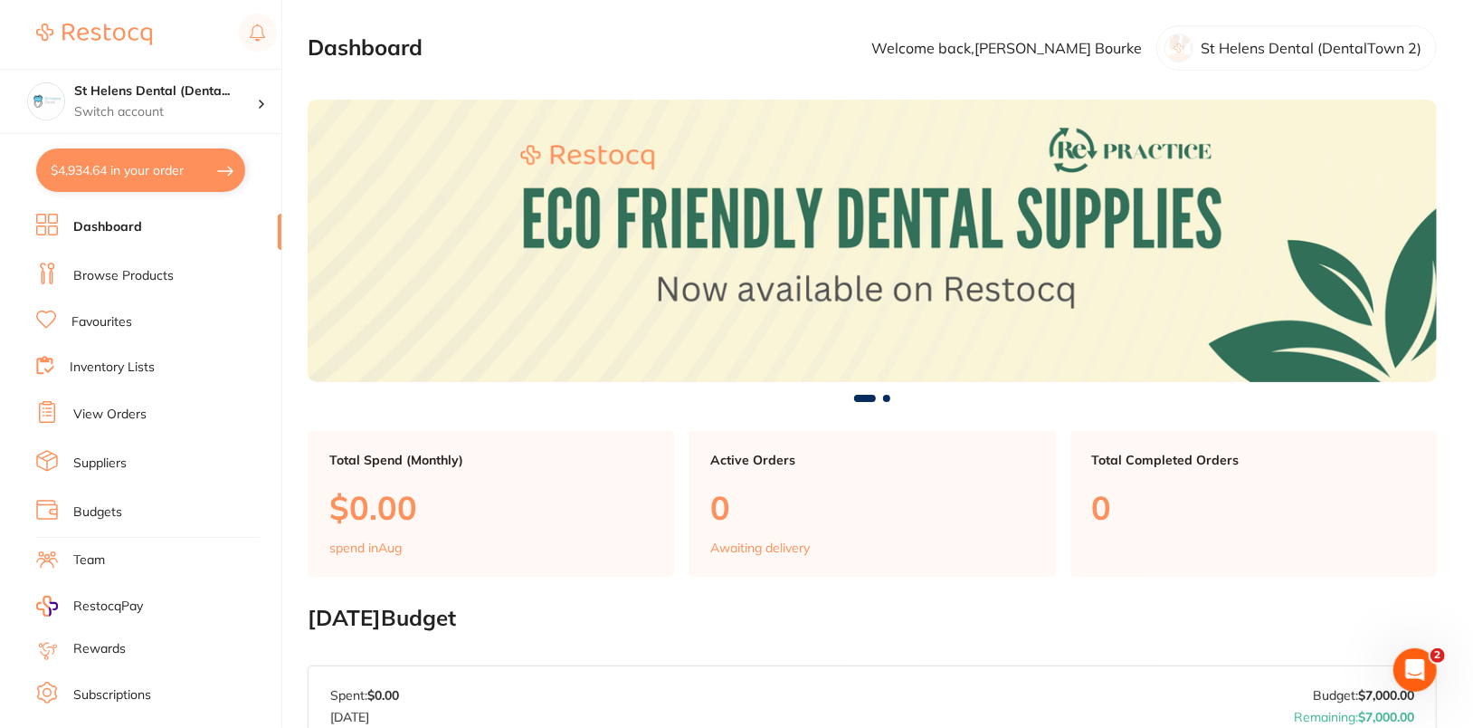
click at [124, 274] on link "Browse Products" at bounding box center [123, 276] width 100 height 18
